Goal: Information Seeking & Learning: Learn about a topic

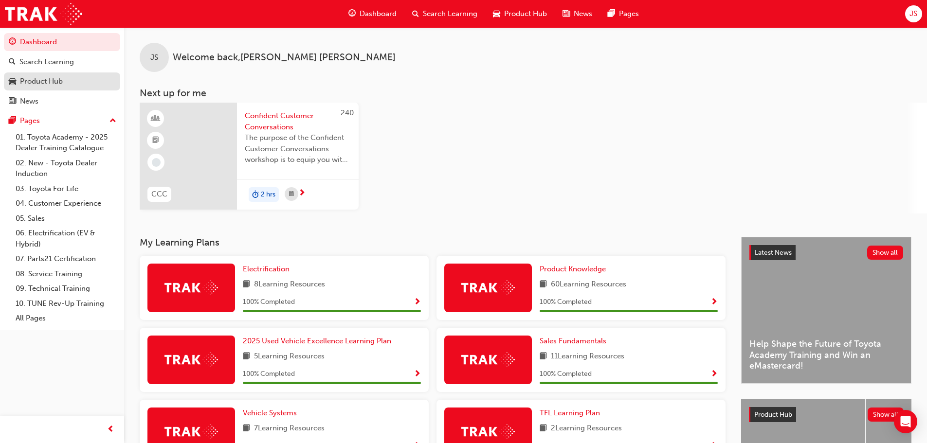
click at [54, 80] on div "Product Hub" at bounding box center [41, 81] width 43 height 11
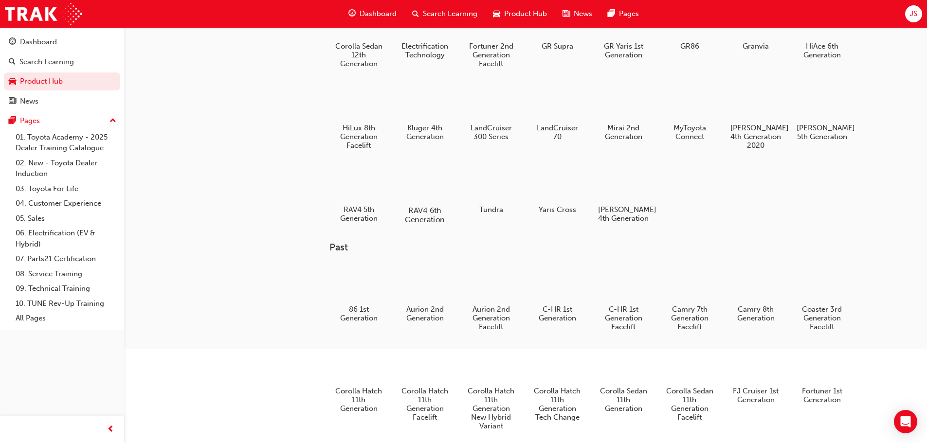
scroll to position [97, 0]
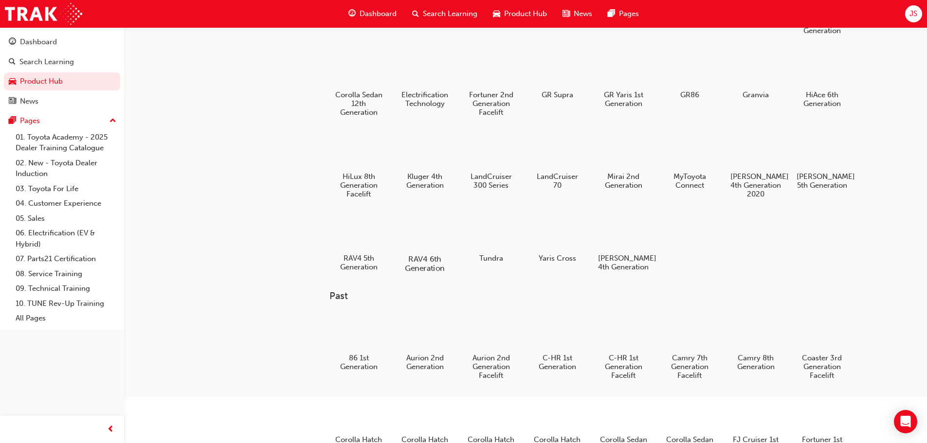
click at [425, 220] on div at bounding box center [425, 231] width 54 height 39
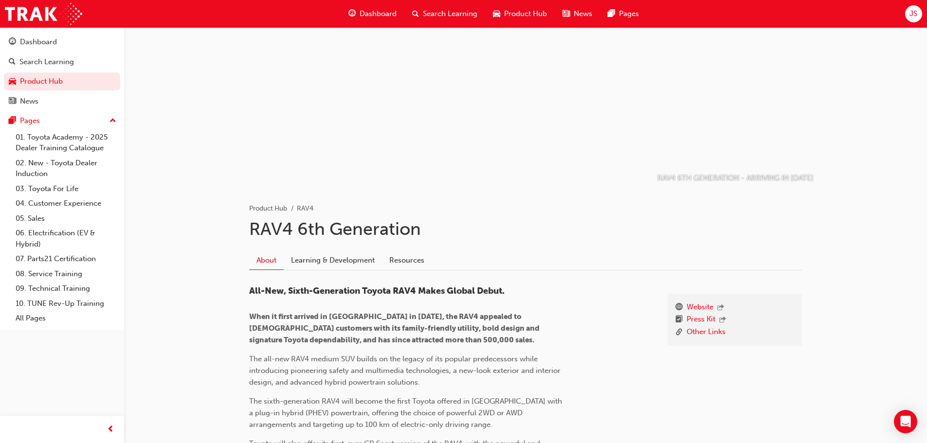
scroll to position [146, 0]
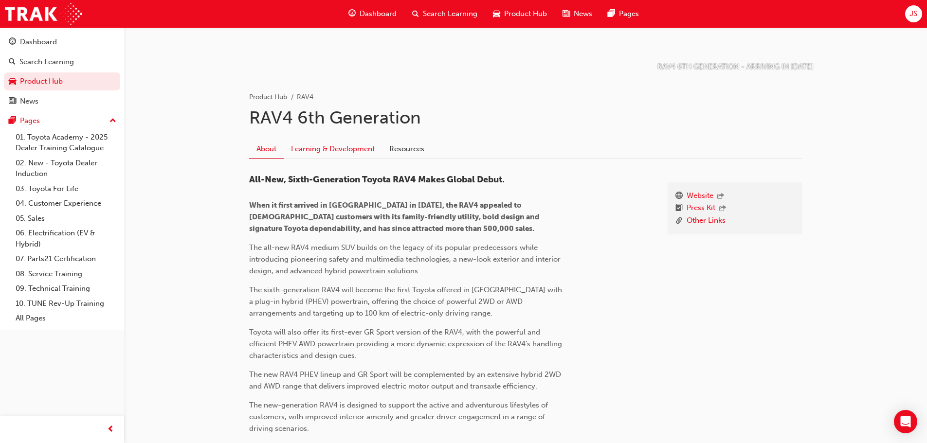
click at [329, 151] on link "Learning & Development" at bounding box center [333, 149] width 98 height 18
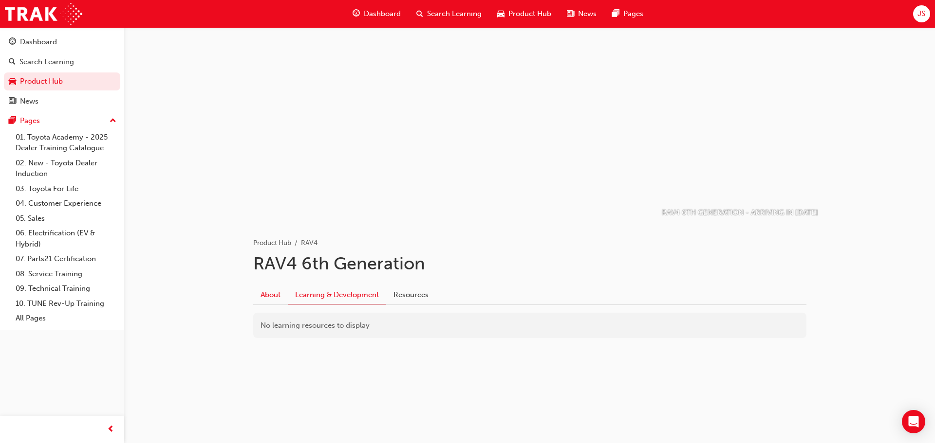
click at [277, 295] on link "About" at bounding box center [270, 295] width 35 height 18
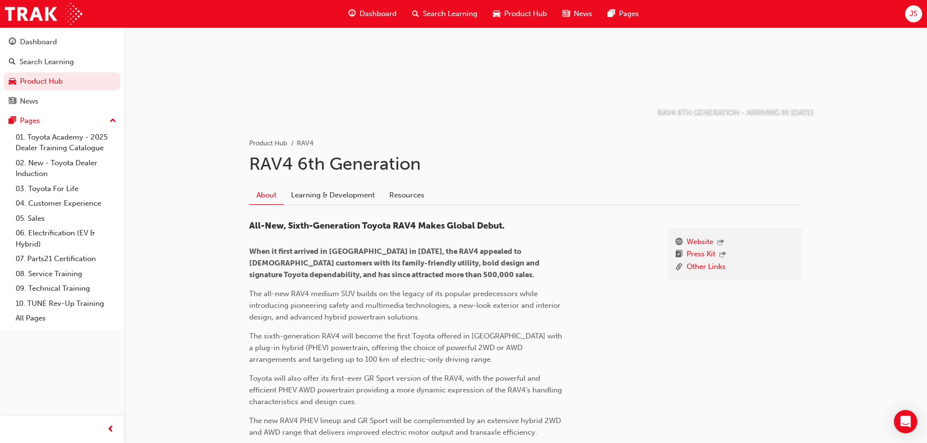
scroll to position [49, 0]
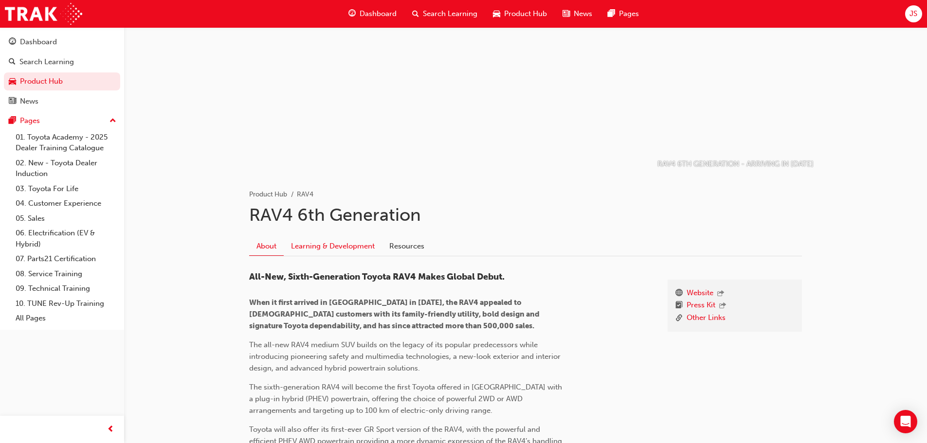
click at [339, 245] on link "Learning & Development" at bounding box center [333, 246] width 98 height 18
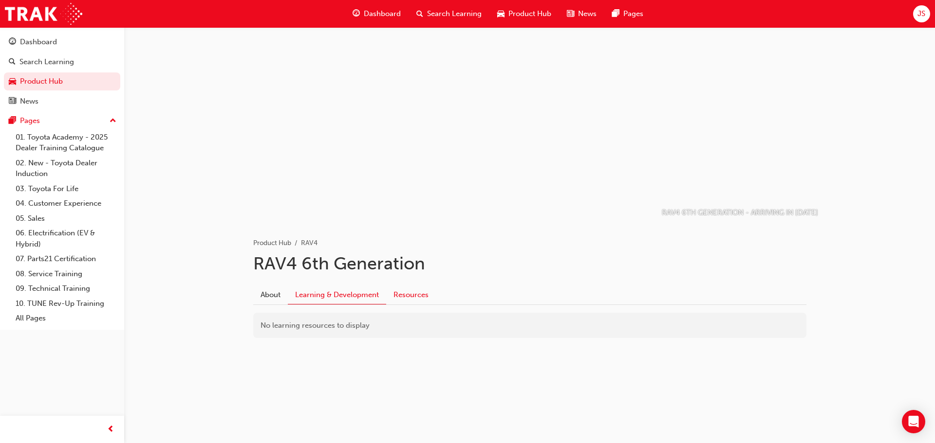
click at [424, 295] on link "Resources" at bounding box center [411, 295] width 50 height 18
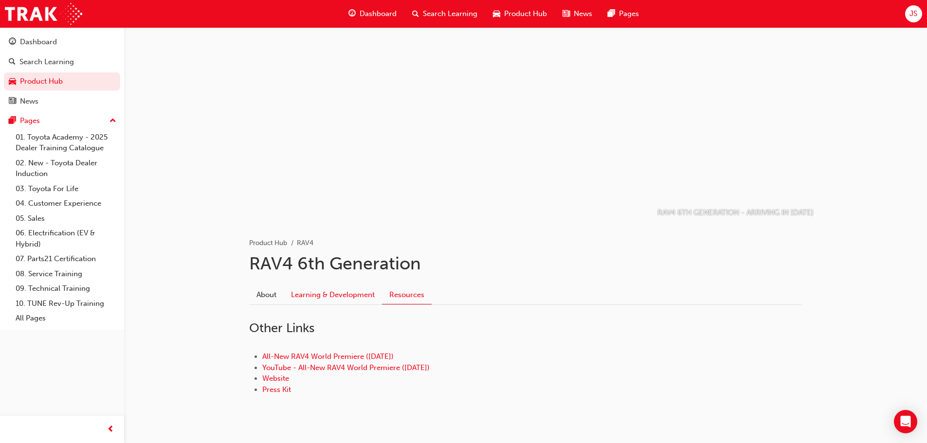
click at [338, 295] on link "Learning & Development" at bounding box center [333, 295] width 98 height 18
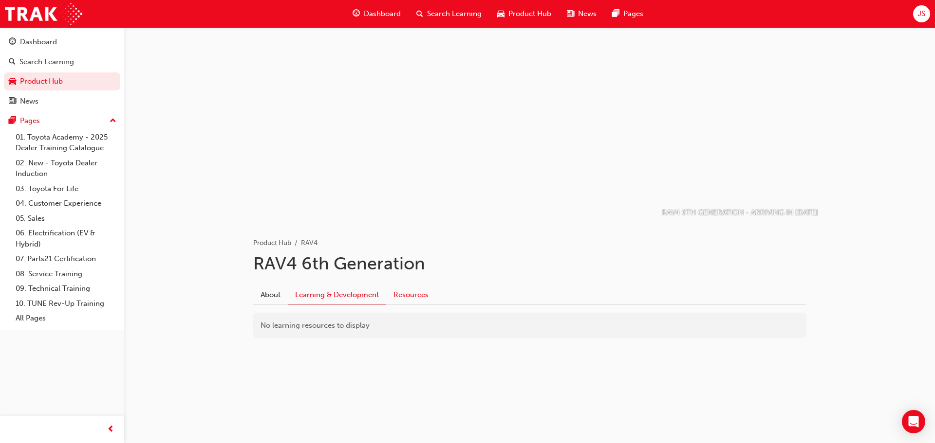
click at [427, 300] on link "Resources" at bounding box center [411, 295] width 50 height 18
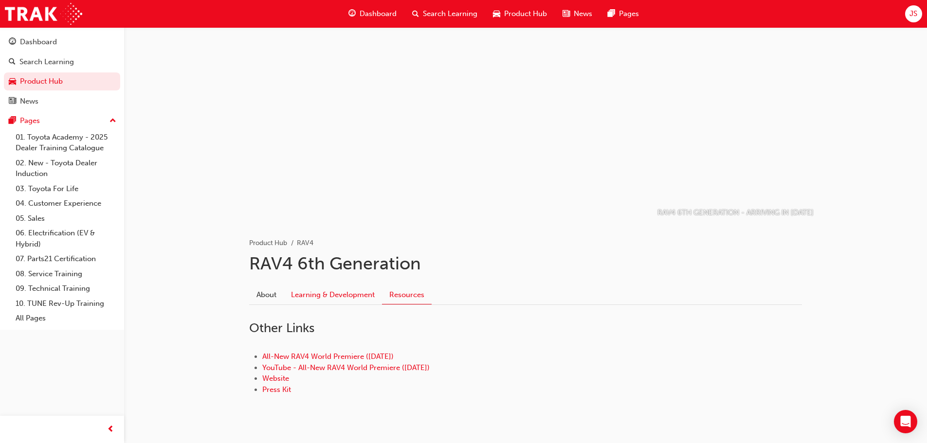
click at [336, 291] on link "Learning & Development" at bounding box center [333, 295] width 98 height 18
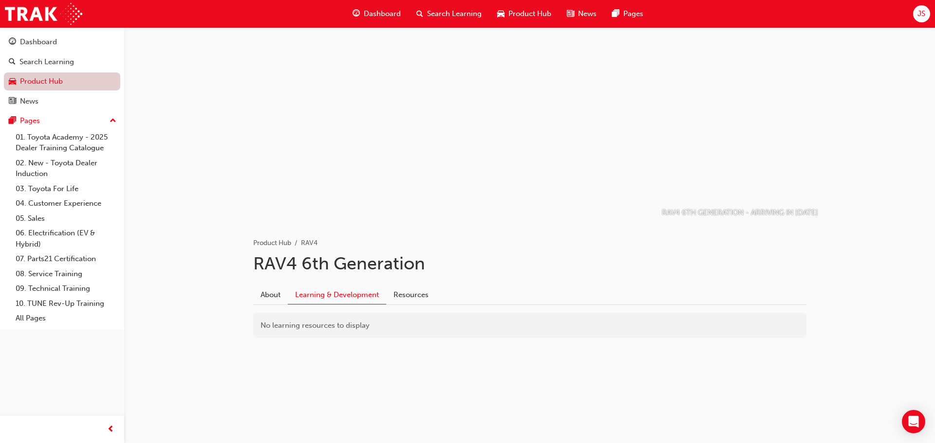
click at [82, 86] on link "Product Hub" at bounding box center [62, 82] width 116 height 18
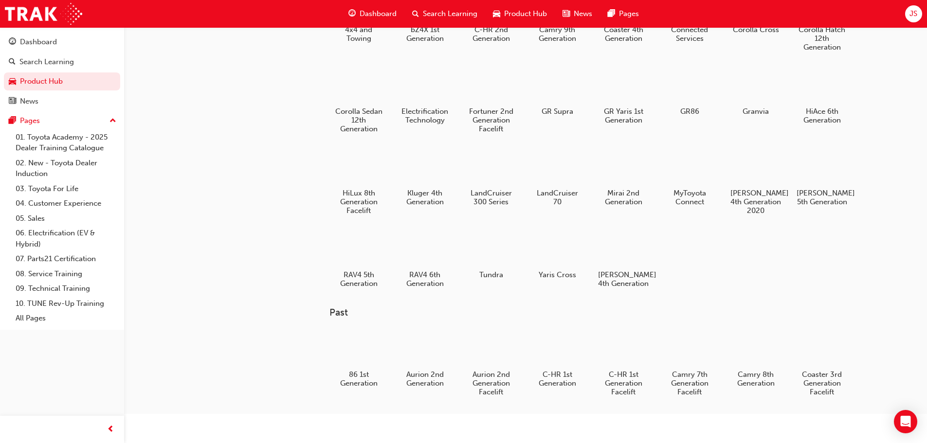
scroll to position [97, 0]
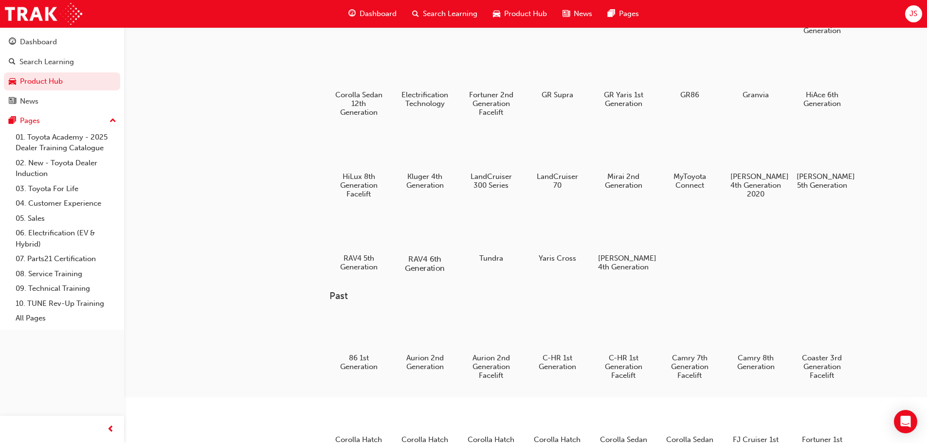
click at [433, 245] on div at bounding box center [425, 231] width 54 height 39
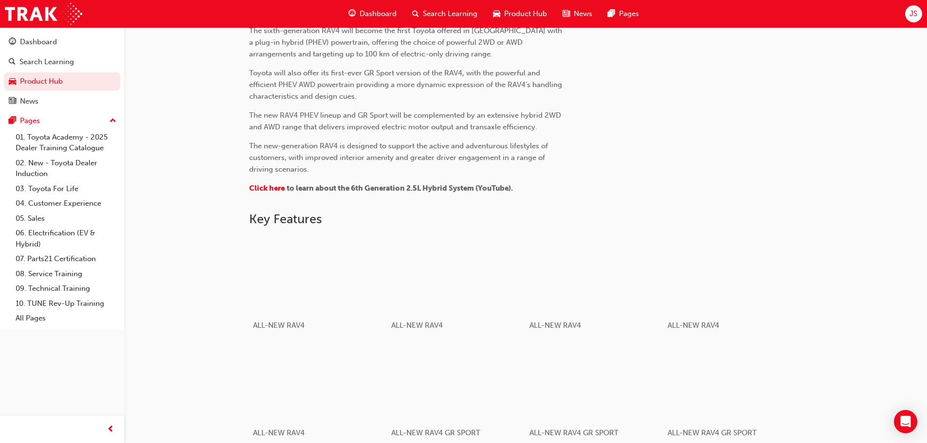
scroll to position [487, 0]
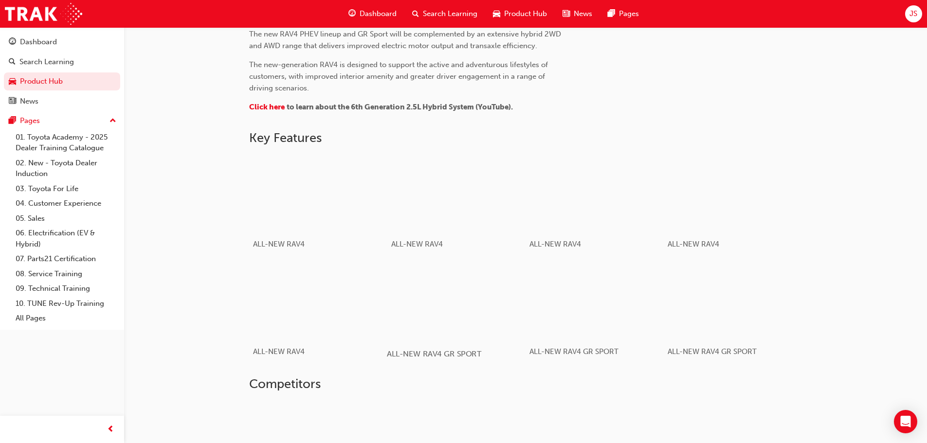
click at [436, 310] on div "button" at bounding box center [456, 301] width 139 height 78
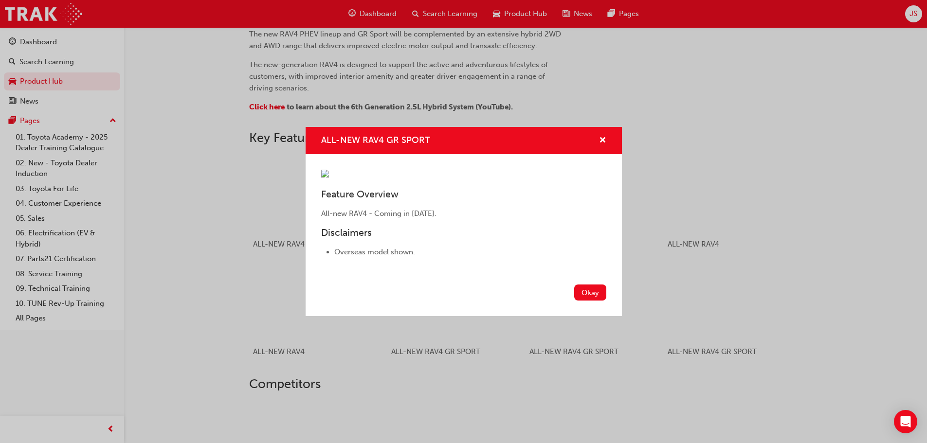
click at [650, 298] on div "ALL-NEW RAV4 GR SPORT Feature Overview All-new RAV4 - Coming in [DATE]. Disclai…" at bounding box center [463, 221] width 927 height 443
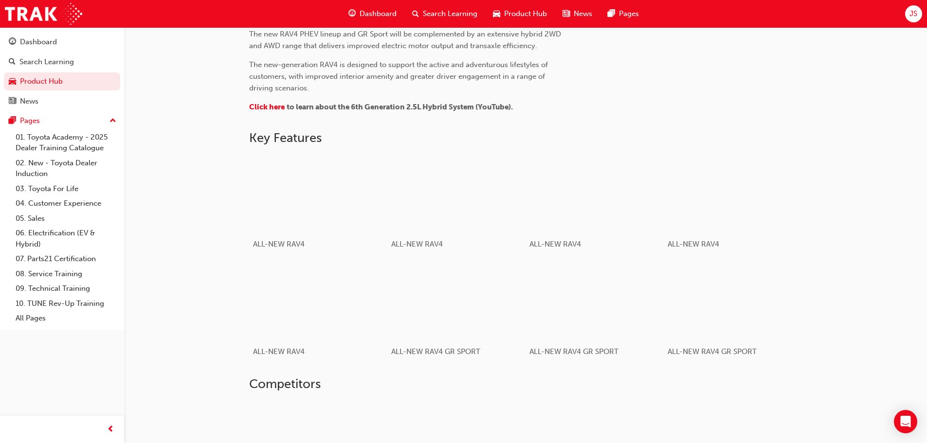
click at [650, 298] on div "button" at bounding box center [595, 301] width 131 height 73
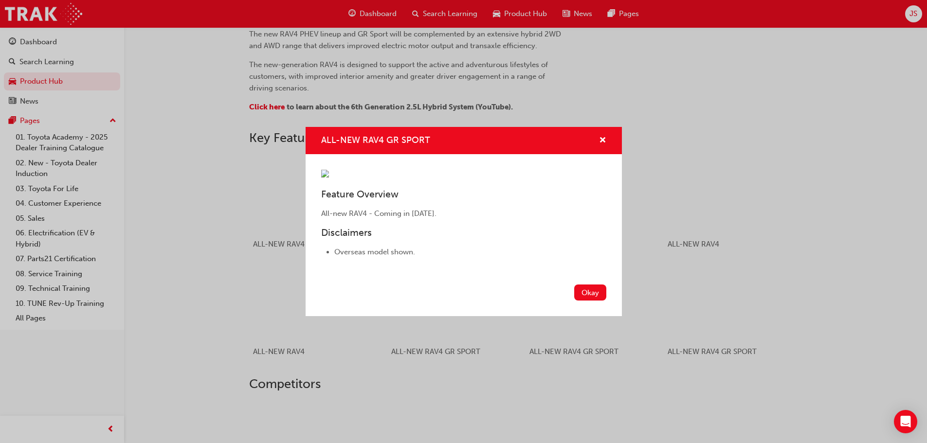
click at [778, 297] on div "ALL-NEW RAV4 GR SPORT Feature Overview All-new RAV4 - Coming in [DATE]. Disclai…" at bounding box center [463, 221] width 927 height 443
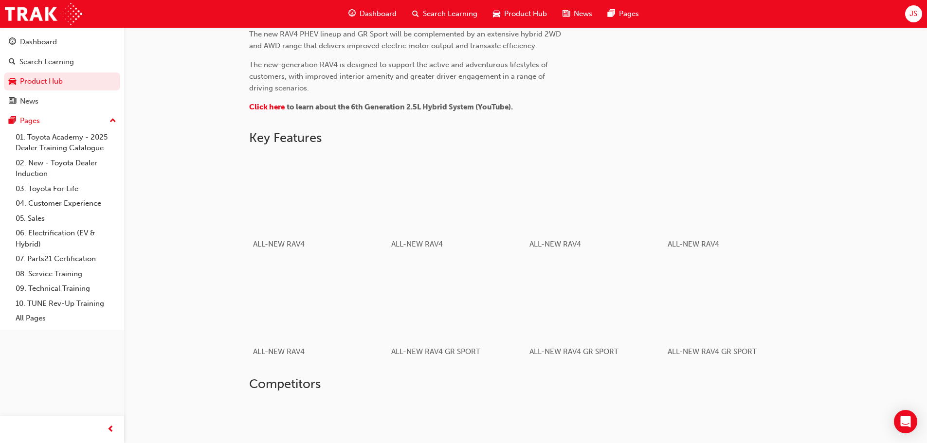
click at [778, 297] on div "button" at bounding box center [733, 301] width 131 height 73
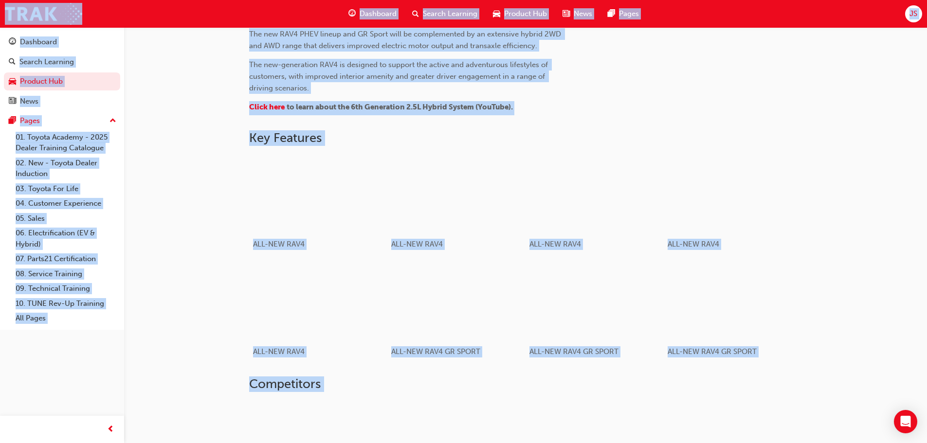
click at [778, 297] on div "button" at bounding box center [733, 301] width 131 height 73
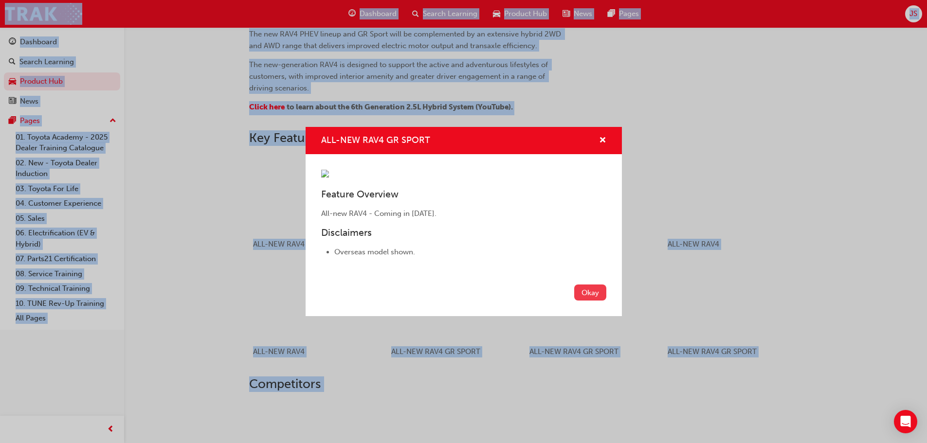
click at [593, 301] on button "Okay" at bounding box center [590, 293] width 32 height 16
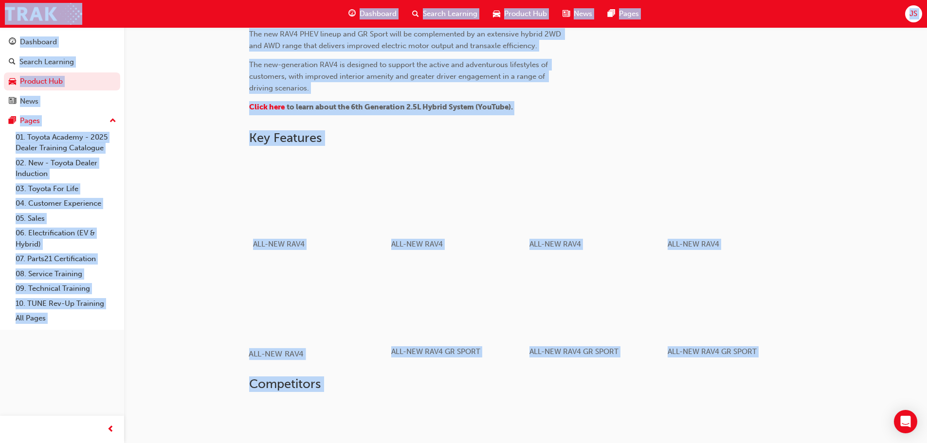
click at [264, 288] on div "button" at bounding box center [318, 301] width 139 height 78
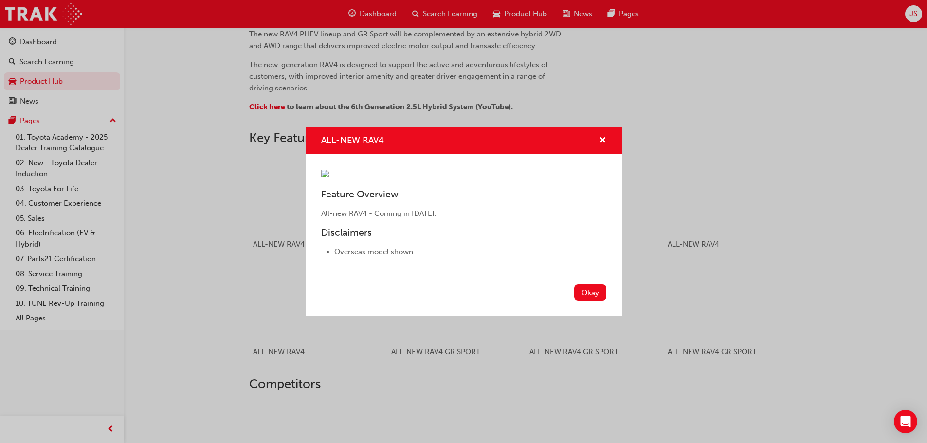
click at [607, 316] on div "Okay" at bounding box center [464, 299] width 316 height 36
click at [606, 301] on button "Okay" at bounding box center [590, 293] width 32 height 16
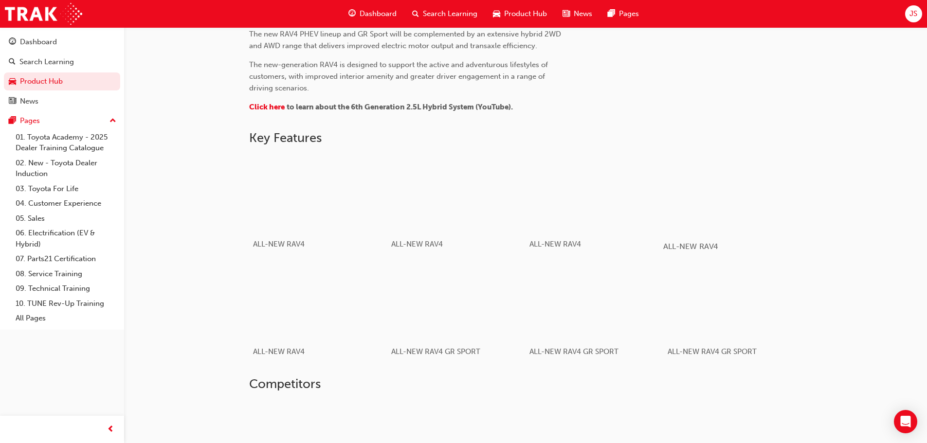
click at [799, 190] on div "button" at bounding box center [732, 193] width 139 height 78
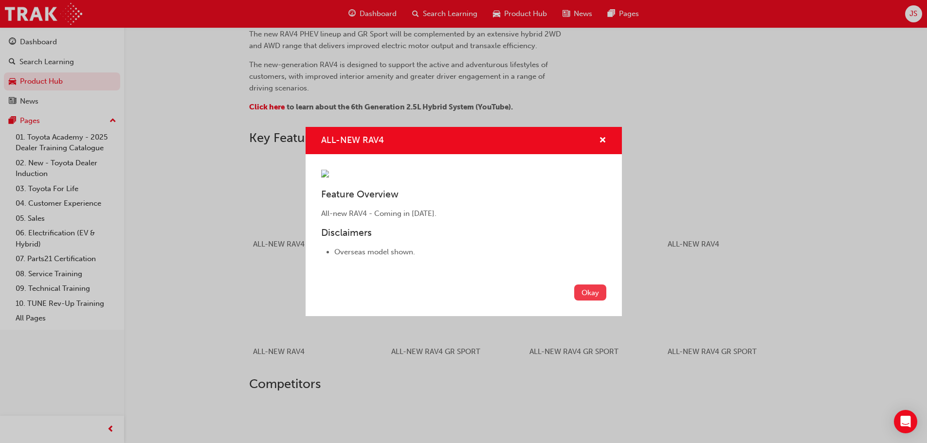
click at [586, 301] on button "Okay" at bounding box center [590, 293] width 32 height 16
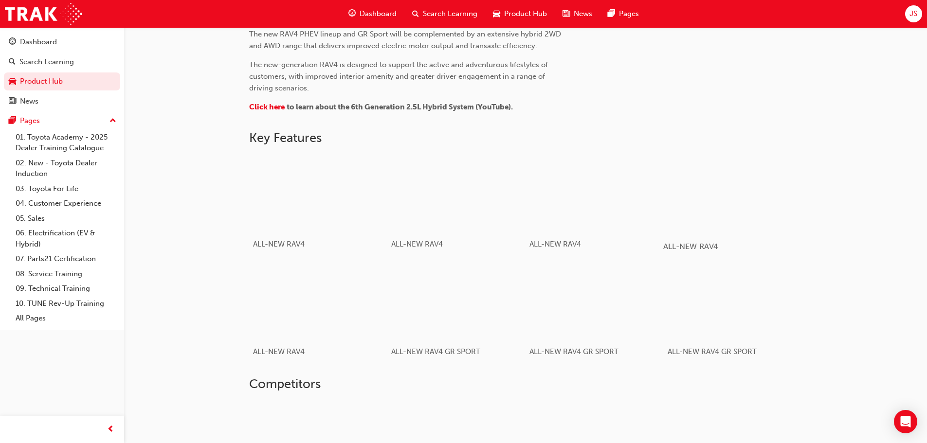
click at [718, 214] on div "button" at bounding box center [732, 193] width 139 height 78
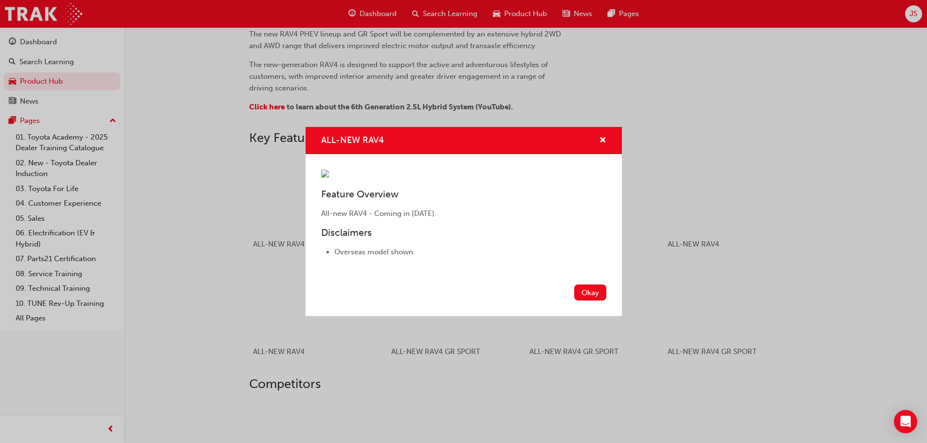
click at [606, 127] on div "ALL-NEW RAV4" at bounding box center [464, 141] width 316 height 28
click at [604, 137] on span "cross-icon" at bounding box center [602, 141] width 7 height 9
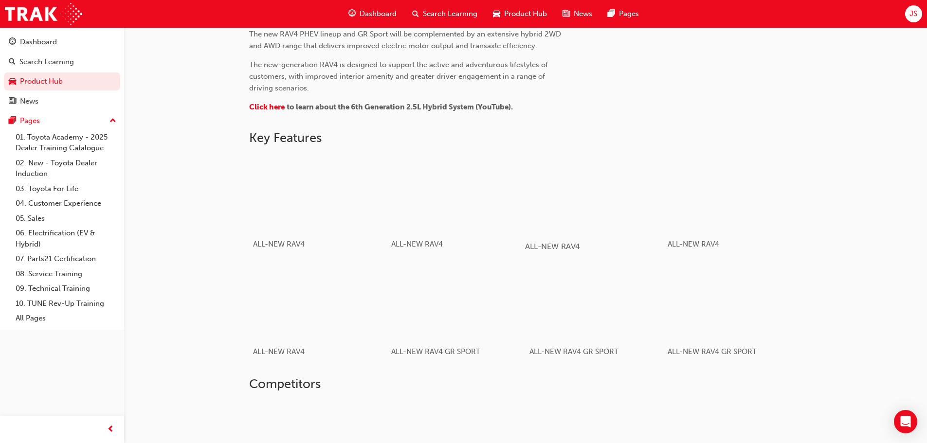
click at [604, 234] on div "ALL-NEW RAV4" at bounding box center [594, 247] width 139 height 28
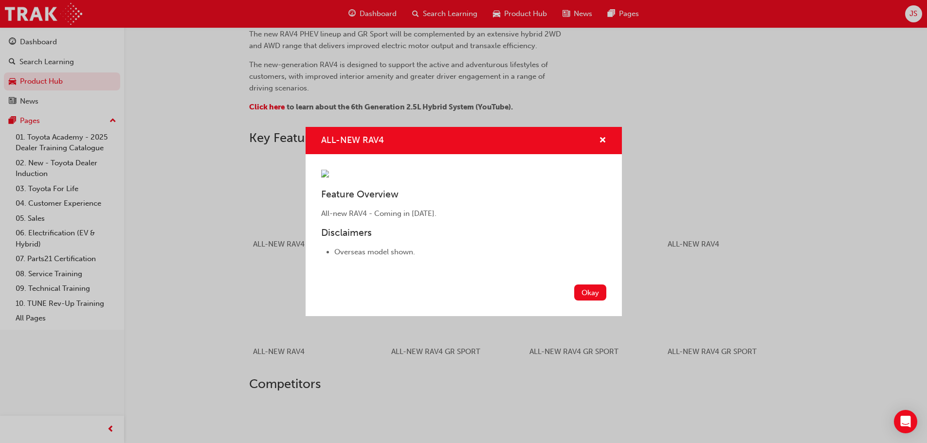
click at [598, 135] on div "ALL-NEW RAV4" at bounding box center [598, 141] width 15 height 12
click at [602, 137] on span "cross-icon" at bounding box center [602, 141] width 7 height 9
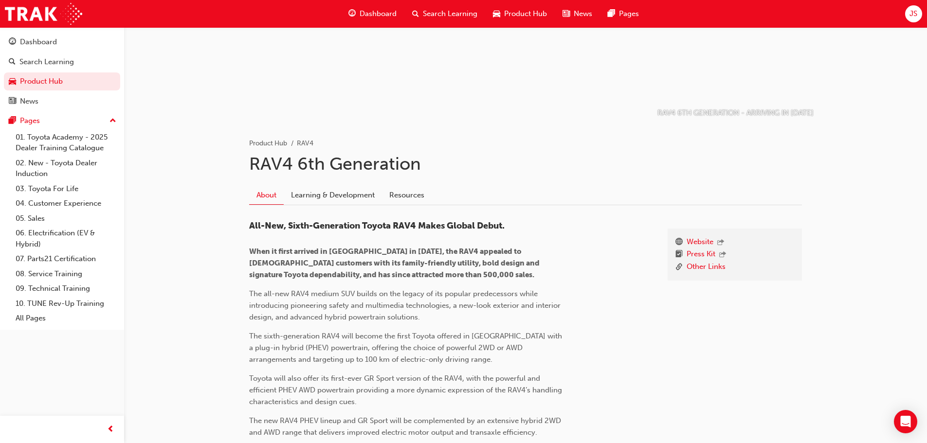
scroll to position [97, 0]
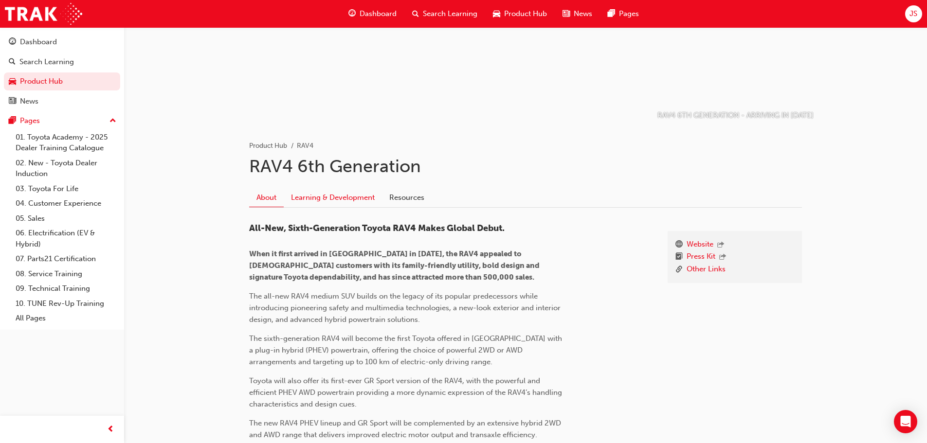
click at [356, 202] on link "Learning & Development" at bounding box center [333, 197] width 98 height 18
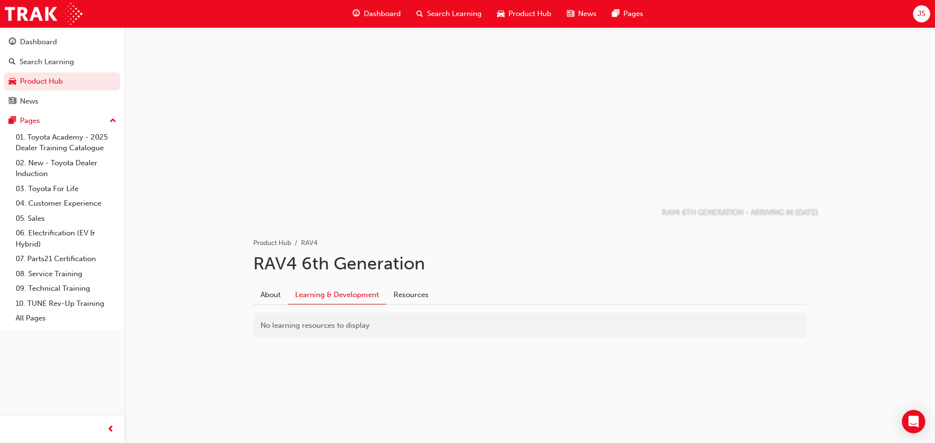
click at [533, 16] on span "Product Hub" at bounding box center [529, 13] width 43 height 11
